Goal: Transaction & Acquisition: Book appointment/travel/reservation

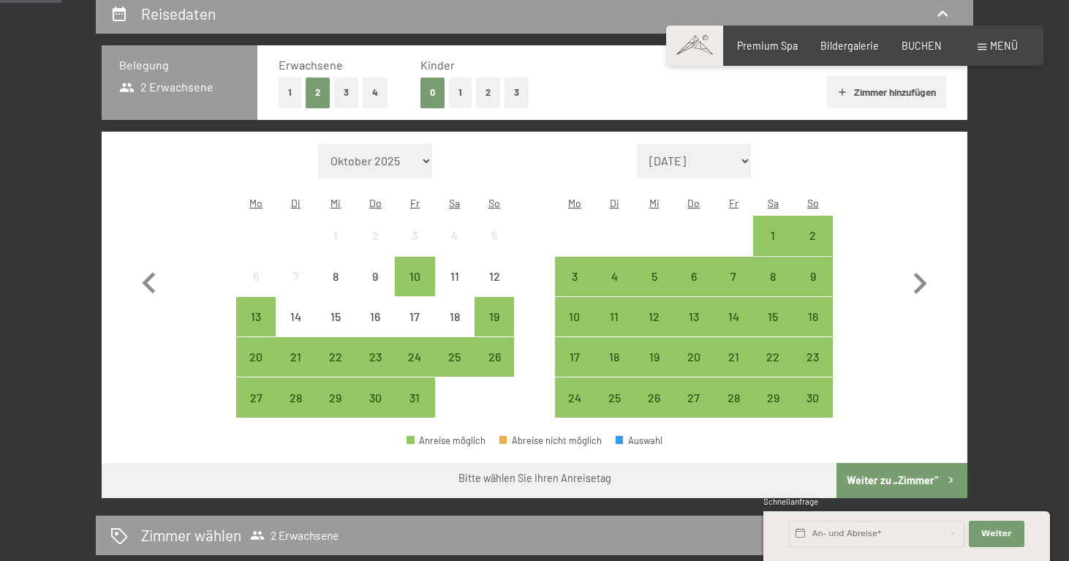
scroll to position [350, 0]
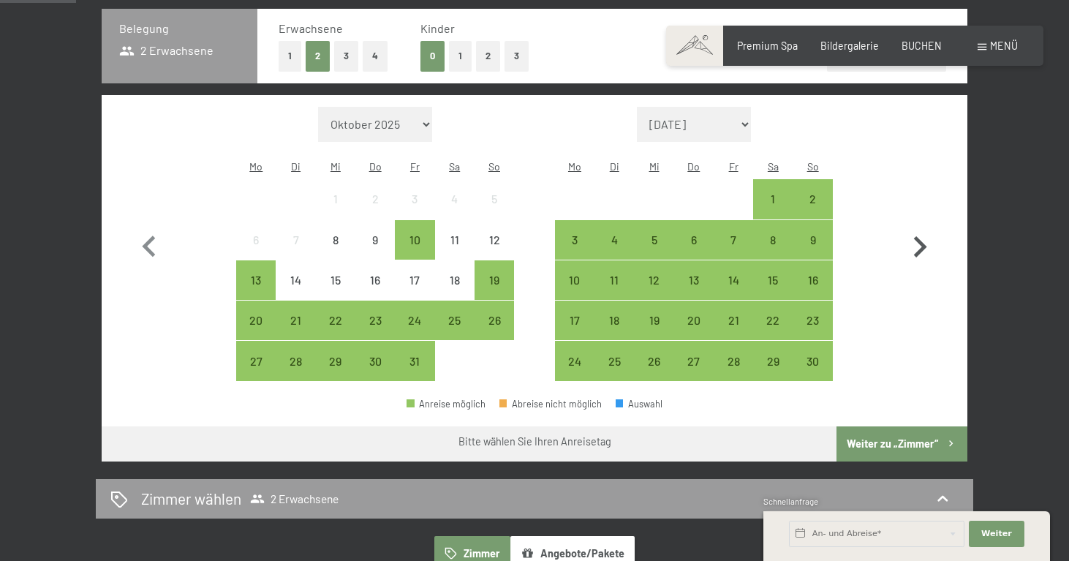
click at [920, 234] on icon "button" at bounding box center [919, 247] width 42 height 42
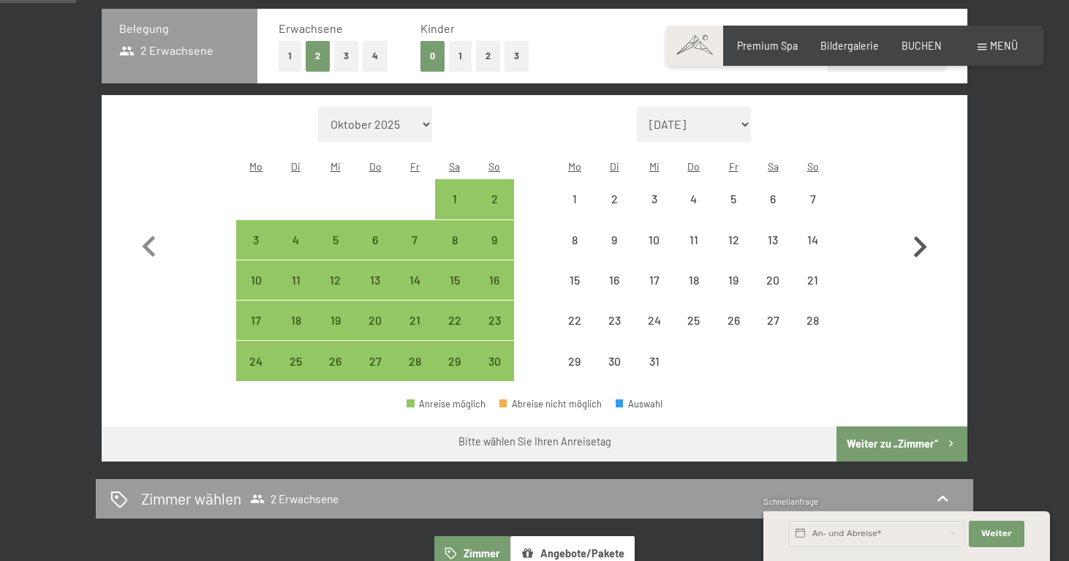
select select "[DATE]"
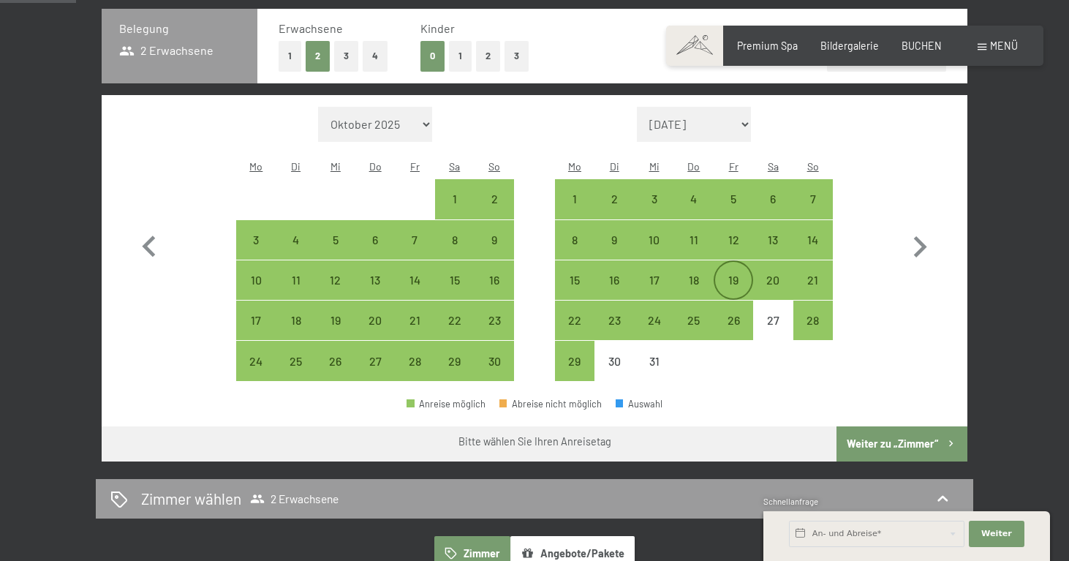
click at [727, 274] on div "19" at bounding box center [733, 292] width 37 height 37
select select "[DATE]"
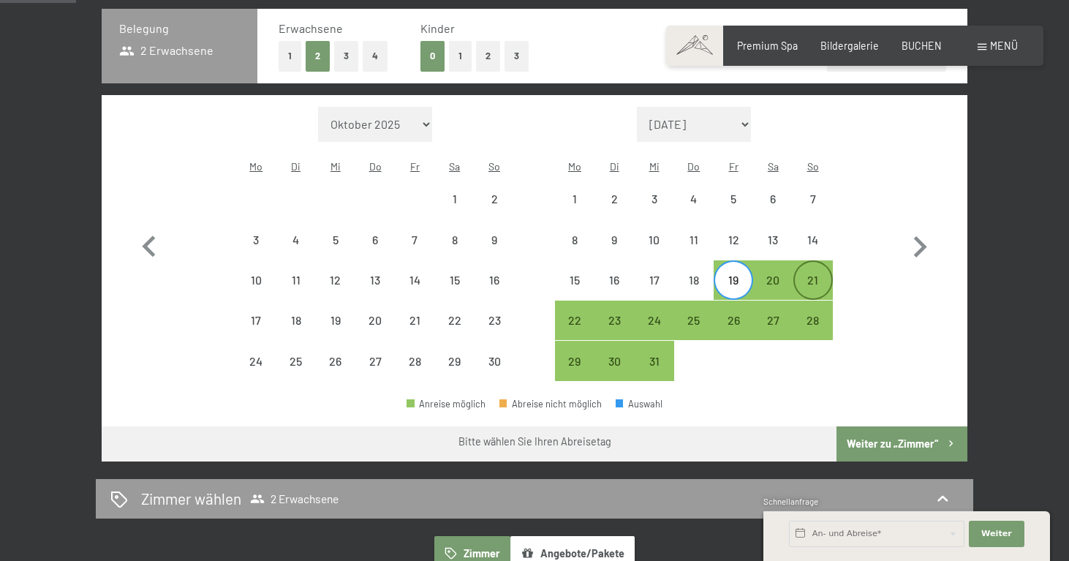
click at [806, 274] on div "21" at bounding box center [813, 292] width 37 height 37
select select "[DATE]"
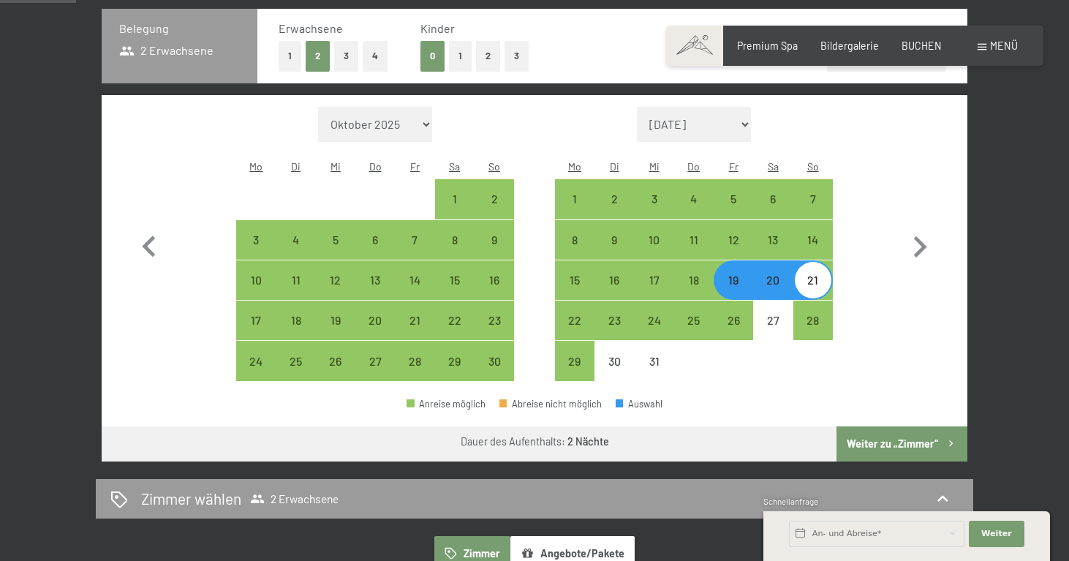
click at [930, 426] on button "Weiter zu „Zimmer“" at bounding box center [901, 443] width 131 height 35
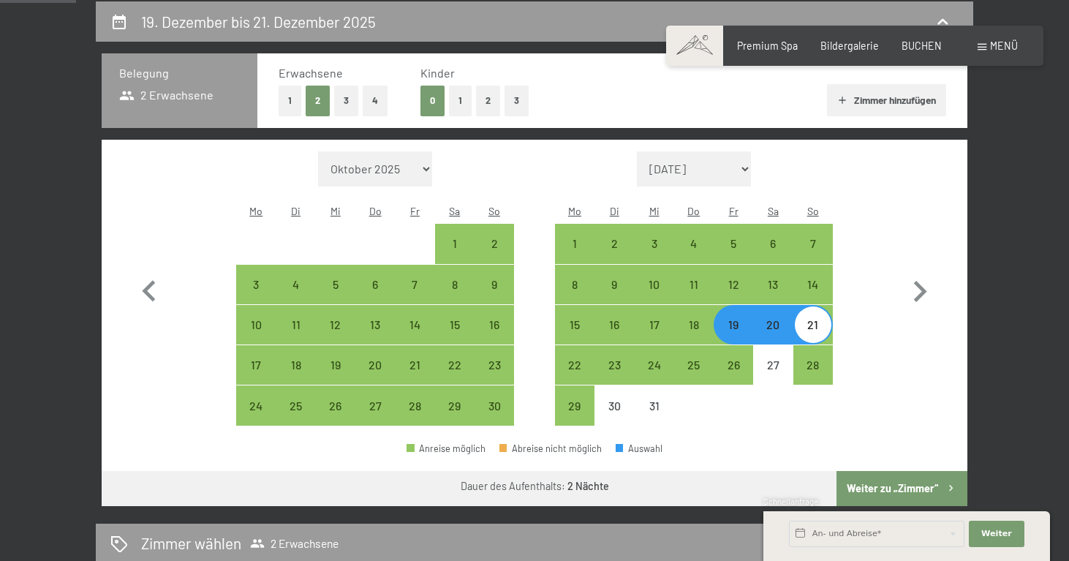
select select "[DATE]"
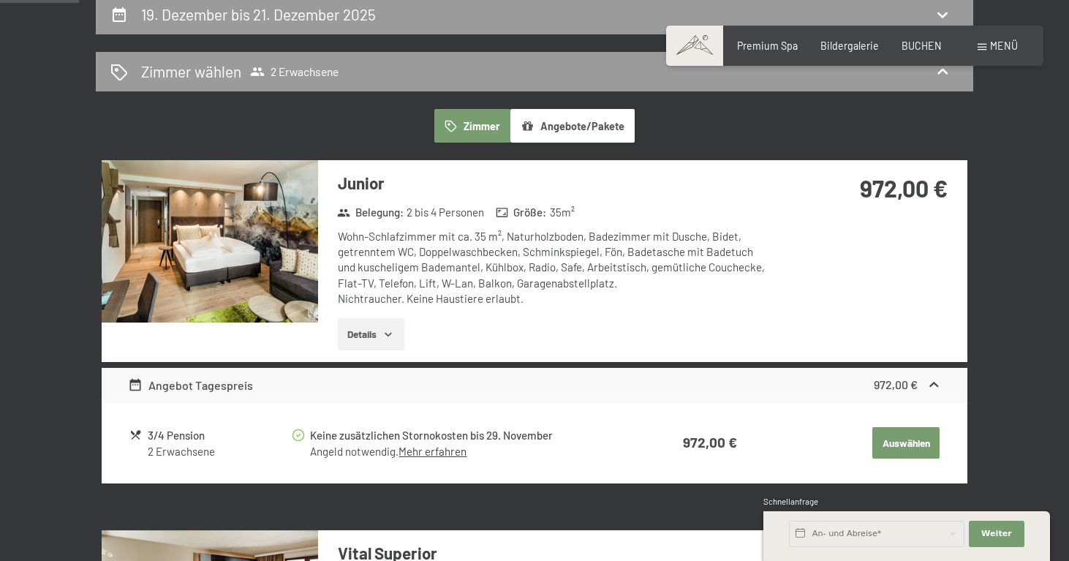
scroll to position [308, 0]
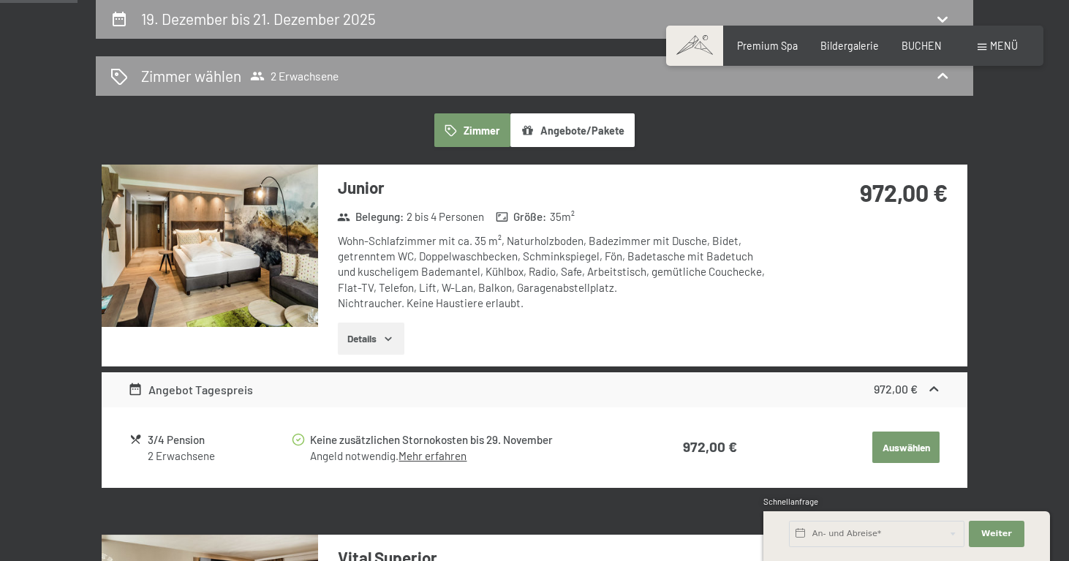
click at [915, 444] on button "Auswählen" at bounding box center [905, 447] width 67 height 32
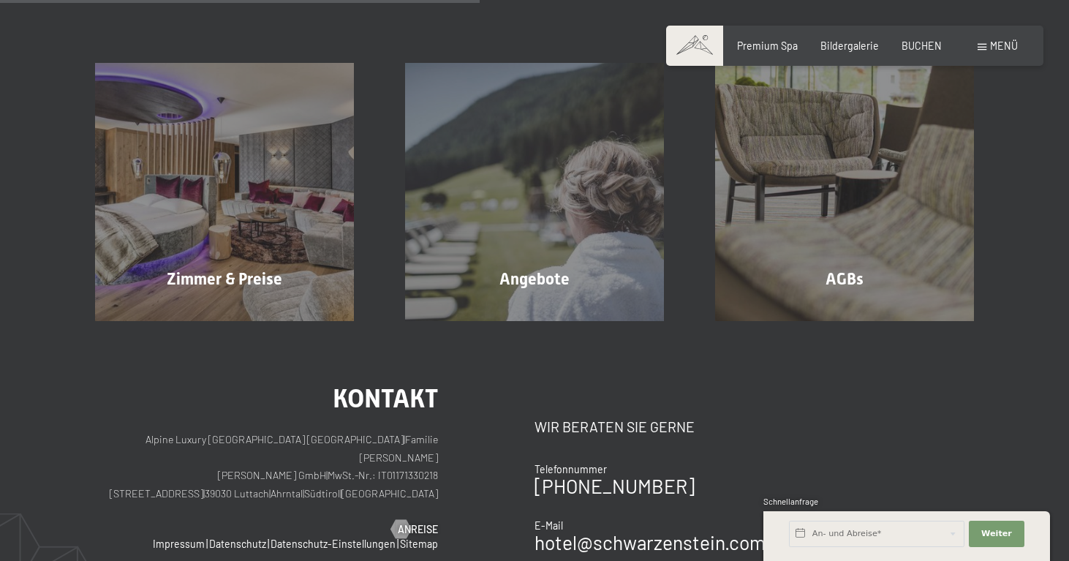
scroll to position [306, 0]
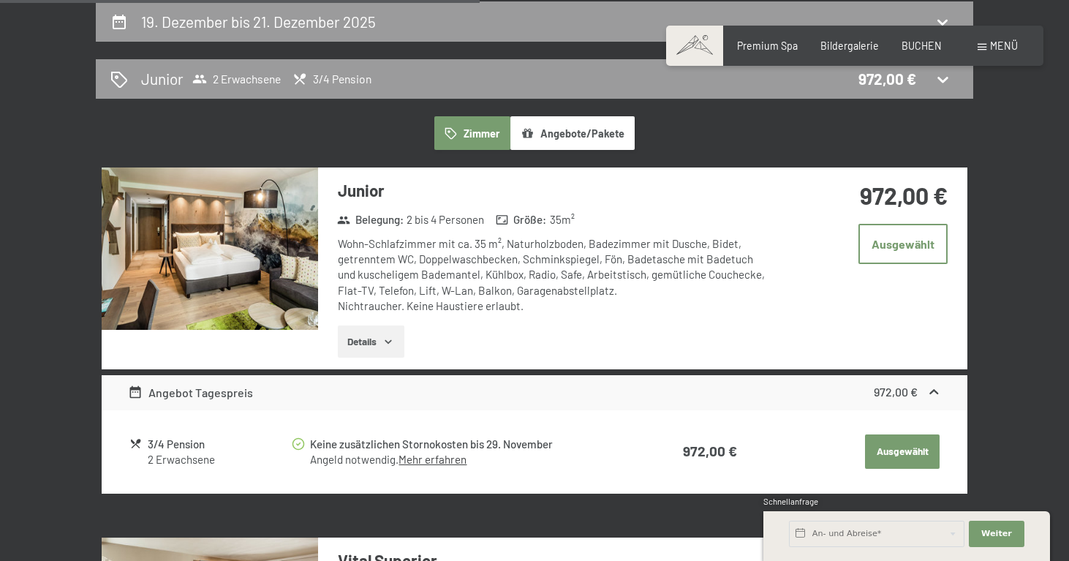
click at [893, 447] on button "Ausgewählt" at bounding box center [902, 451] width 75 height 35
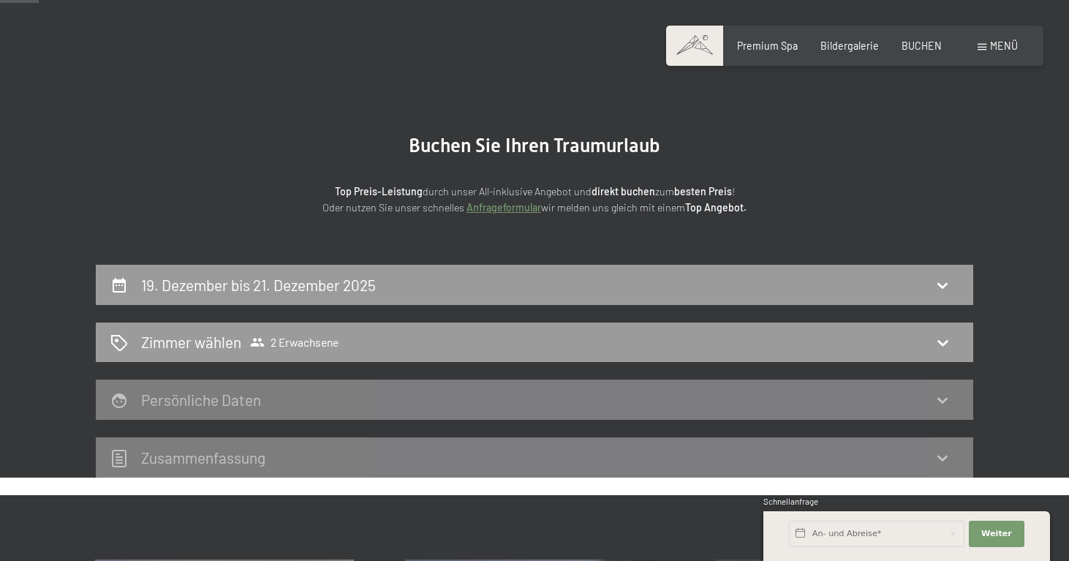
scroll to position [46, 0]
